Goal: Transaction & Acquisition: Purchase product/service

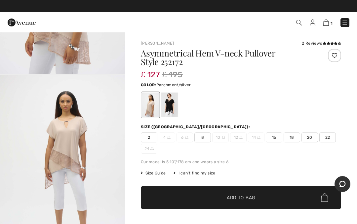
scroll to position [137, 0]
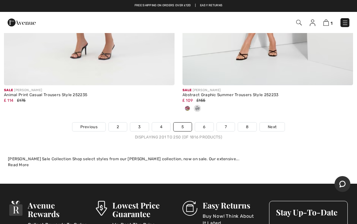
scroll to position [7405, 0]
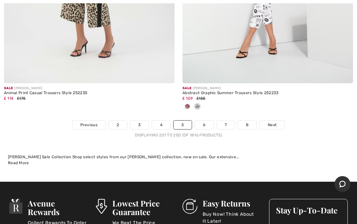
click at [277, 122] on span "Next" at bounding box center [272, 125] width 9 height 6
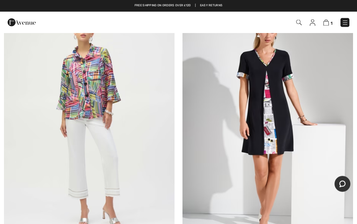
scroll to position [3309, 0]
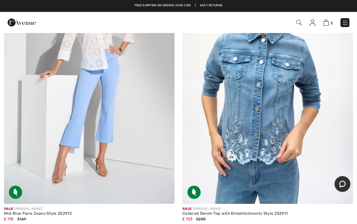
scroll to position [6642, 0]
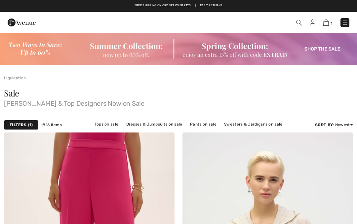
checkbox input "true"
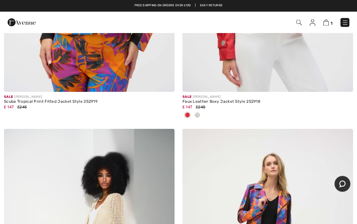
scroll to position [5014, 0]
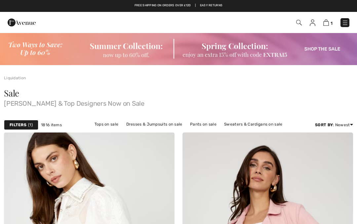
checkbox input "true"
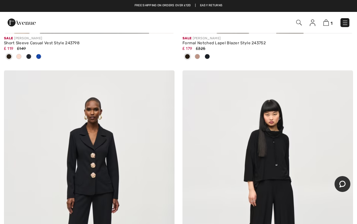
scroll to position [5991, 0]
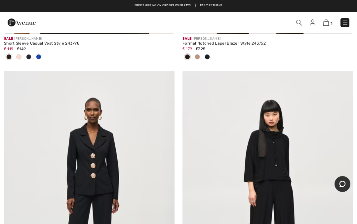
click at [0, 120] on div "Sale JOSEPH RIBKOFF Business Notched-Collar Blazer Style 243160 ₤ 168 ₤305" at bounding box center [89, 217] width 179 height 293
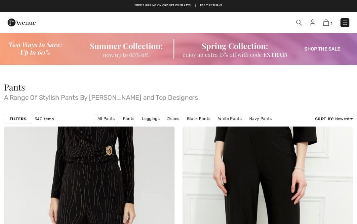
checkbox input "true"
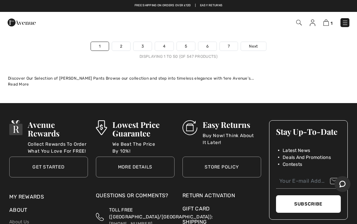
scroll to position [7507, 0]
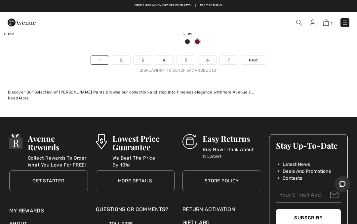
click at [256, 57] on span "Next" at bounding box center [253, 60] width 9 height 6
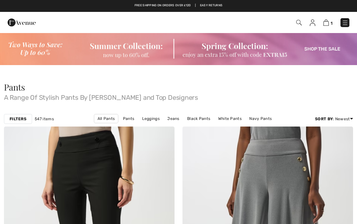
checkbox input "true"
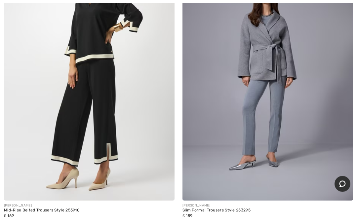
scroll to position [1953, 0]
click at [280, 133] on img at bounding box center [268, 73] width 171 height 256
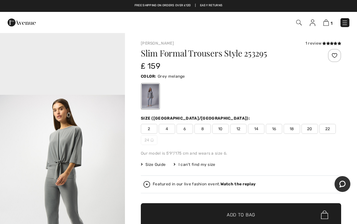
scroll to position [498, 0]
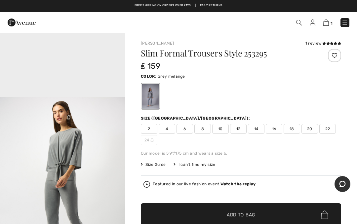
click at [222, 130] on span "10" at bounding box center [220, 129] width 17 height 10
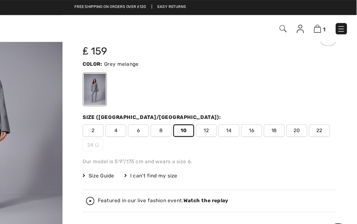
scroll to position [0, 0]
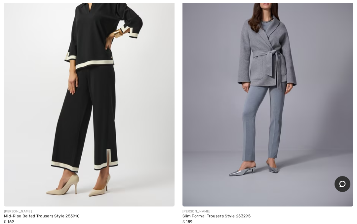
scroll to position [1948, 0]
click at [335, 224] on div "JOSEPH RIBKOFF Slim Formal Trousers Style 253295 ₤ 159" at bounding box center [268, 219] width 171 height 26
click at [276, 116] on img at bounding box center [268, 78] width 171 height 256
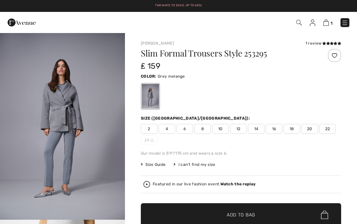
checkbox input "true"
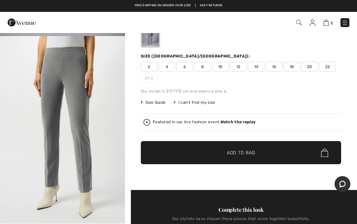
scroll to position [51, 0]
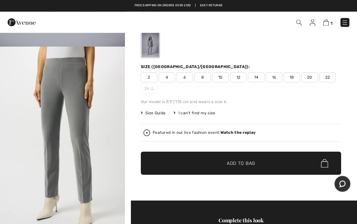
click at [221, 75] on span "10" at bounding box center [220, 78] width 17 height 10
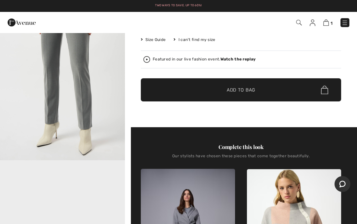
scroll to position [145, 0]
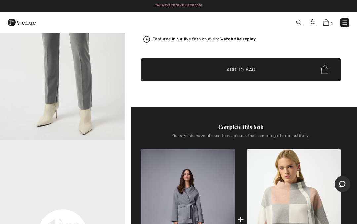
click at [237, 69] on span "Add to Bag" at bounding box center [241, 70] width 28 height 7
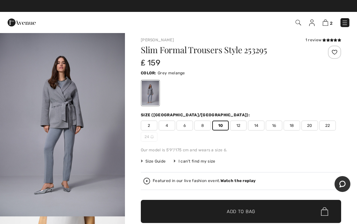
scroll to position [0, 0]
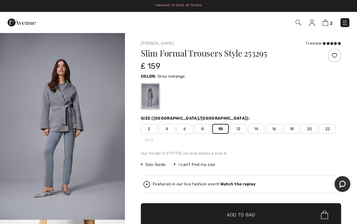
click at [327, 22] on img at bounding box center [326, 23] width 6 height 6
checkbox input "true"
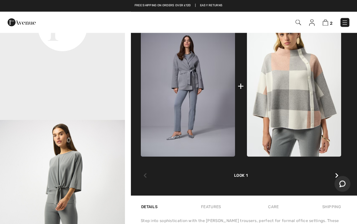
scroll to position [276, 0]
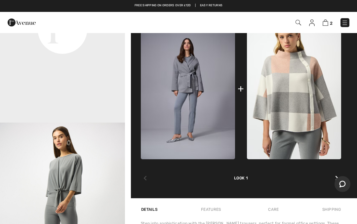
click at [277, 114] on img at bounding box center [294, 88] width 94 height 141
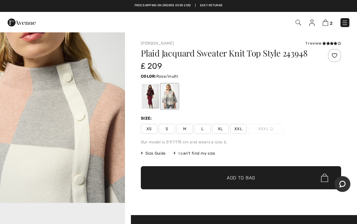
scroll to position [203, 0]
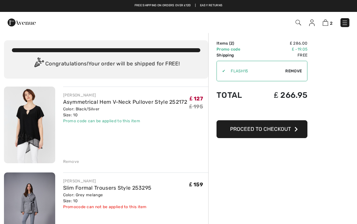
scroll to position [29, 0]
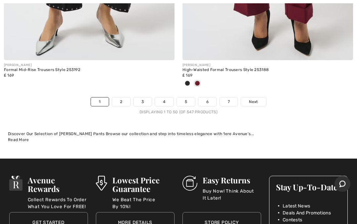
scroll to position [7466, 0]
click at [256, 99] on span "Next" at bounding box center [253, 102] width 9 height 6
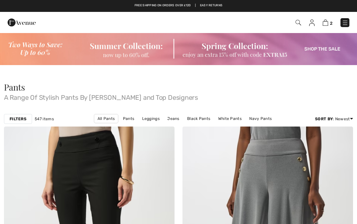
checkbox input "true"
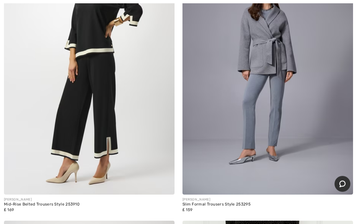
scroll to position [1972, 0]
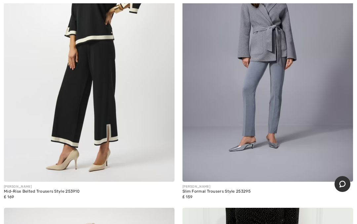
click at [270, 105] on img at bounding box center [268, 54] width 171 height 256
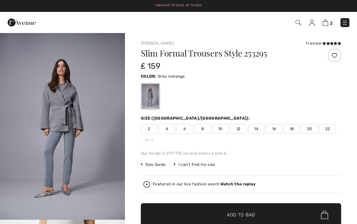
checkbox input "true"
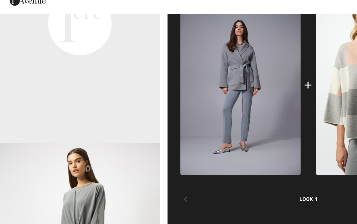
scroll to position [184, 0]
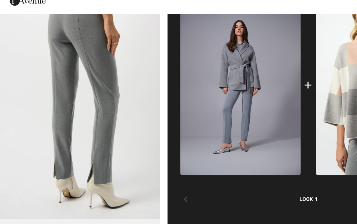
scroll to position [503, 0]
click at [23, 35] on img "4 / 5" at bounding box center [62, 99] width 125 height 187
